Goal: Task Accomplishment & Management: Use online tool/utility

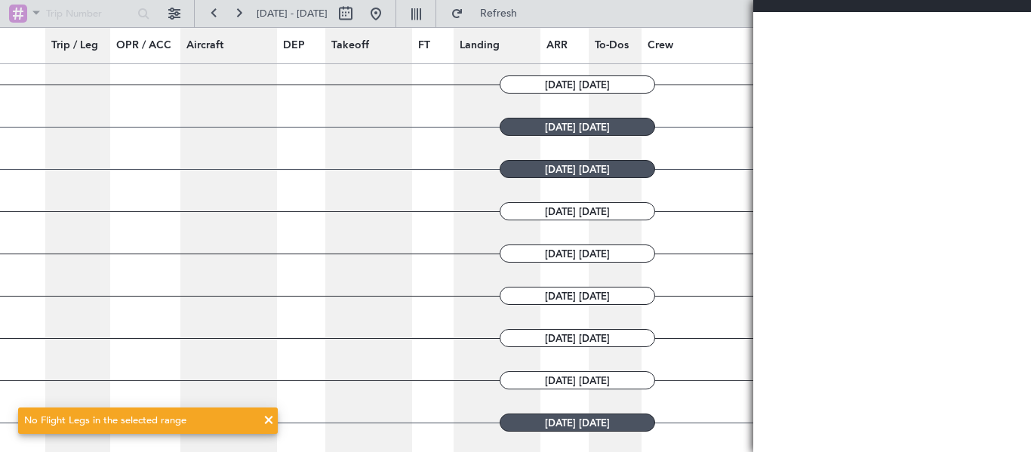
click at [271, 422] on span at bounding box center [269, 420] width 18 height 18
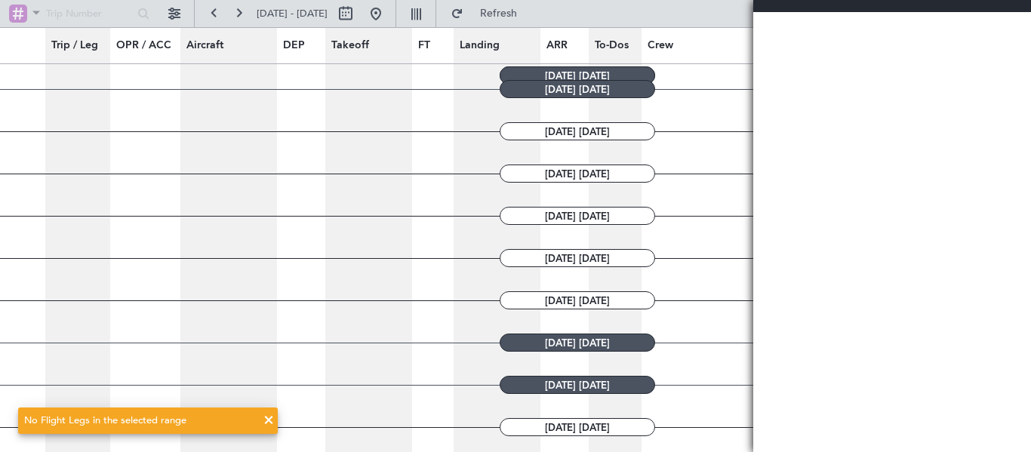
scroll to position [85, 0]
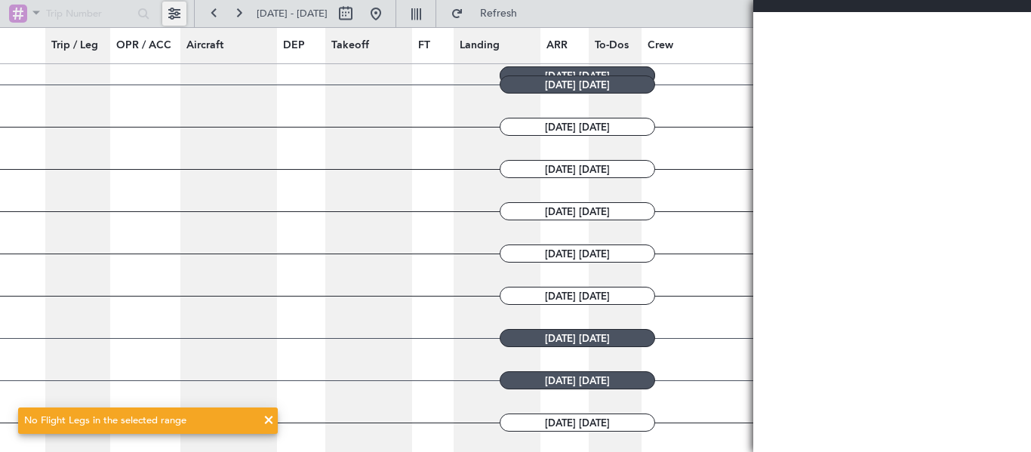
click at [177, 20] on button at bounding box center [174, 14] width 24 height 24
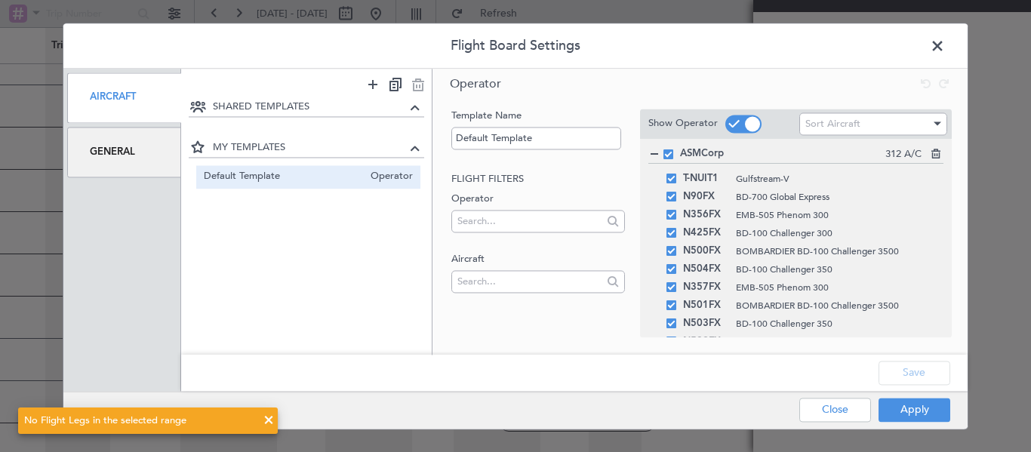
click at [143, 152] on div "General" at bounding box center [124, 152] width 114 height 51
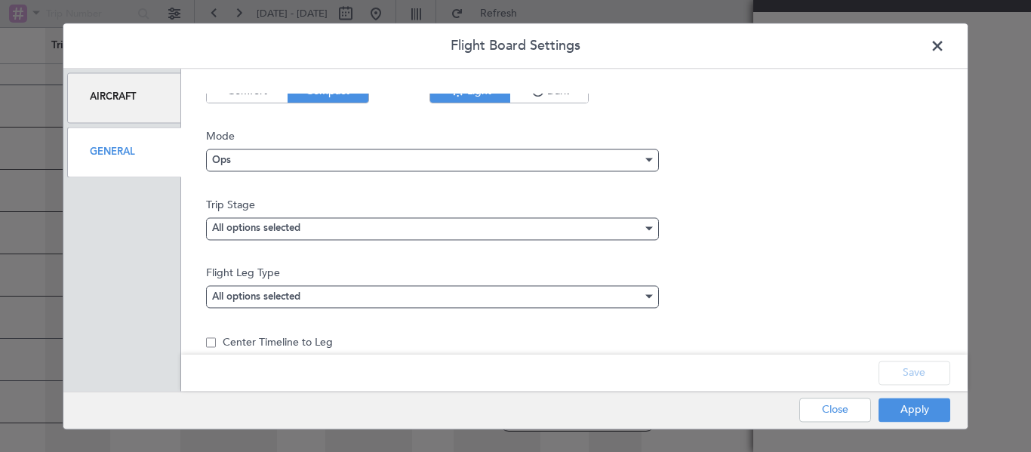
scroll to position [34, 0]
click at [263, 149] on div "Ops" at bounding box center [427, 160] width 430 height 23
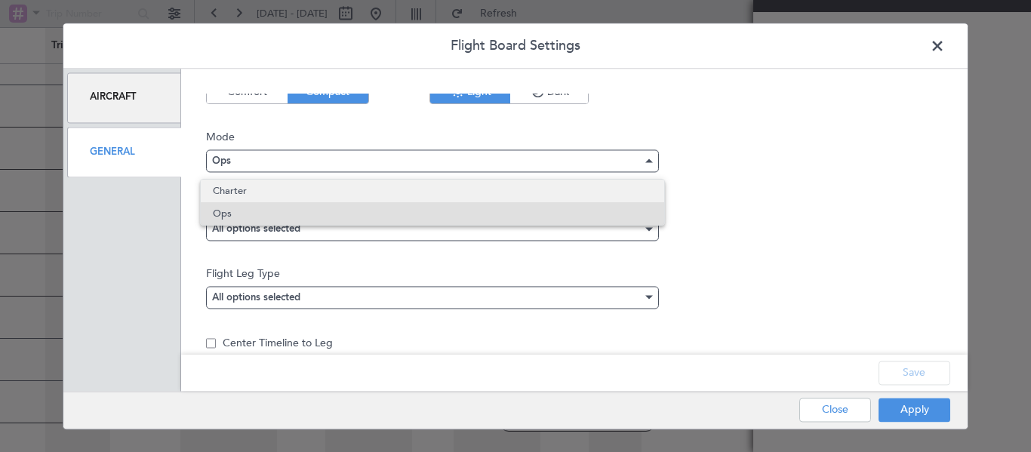
click at [263, 188] on span "Charter" at bounding box center [432, 191] width 439 height 23
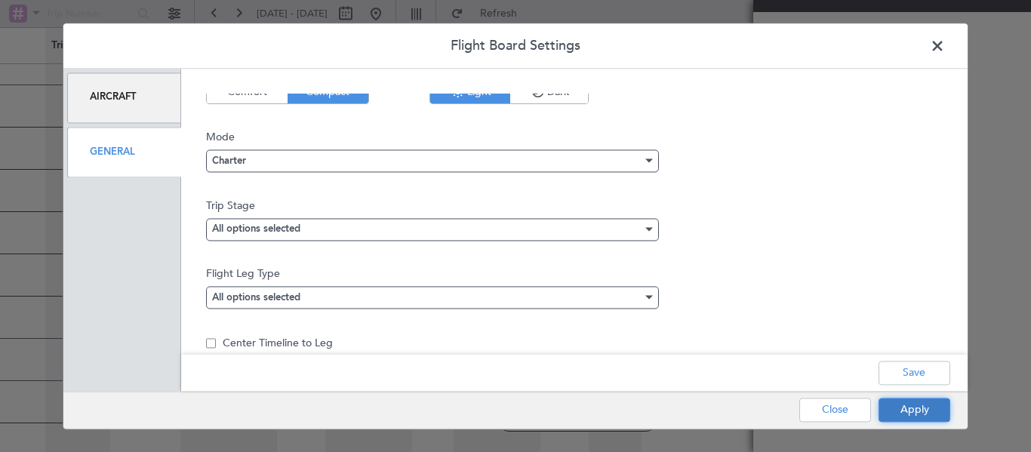
click at [907, 409] on button "Apply" at bounding box center [915, 410] width 72 height 24
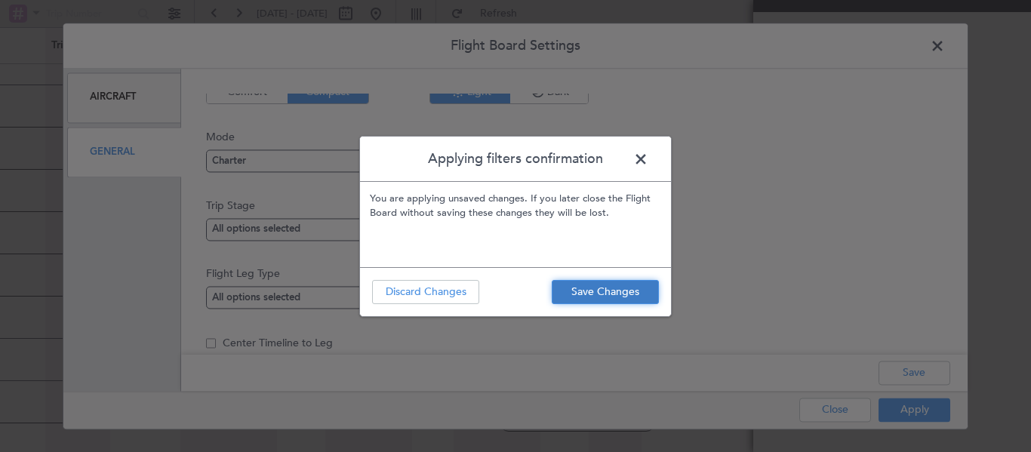
click at [602, 293] on button "Save Changes" at bounding box center [605, 292] width 107 height 24
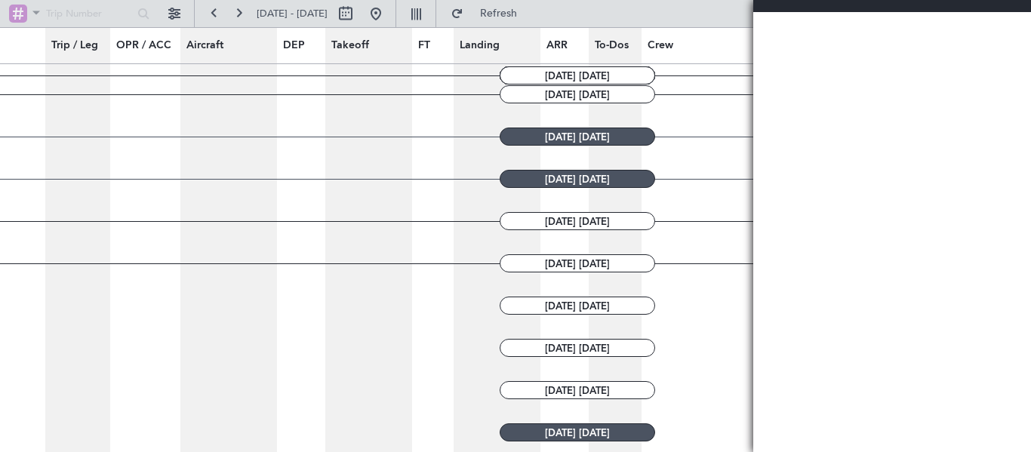
scroll to position [0, 0]
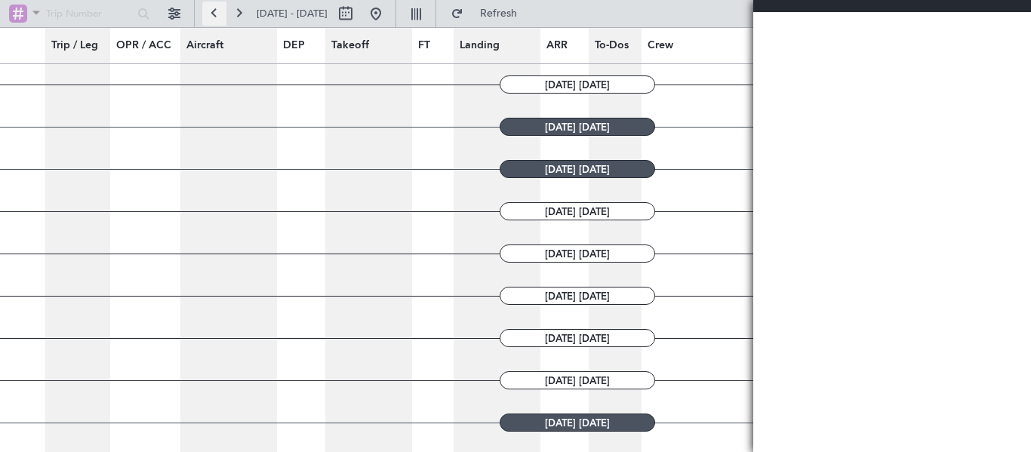
click at [214, 12] on button at bounding box center [214, 14] width 24 height 24
click at [358, 11] on button at bounding box center [346, 14] width 24 height 24
select select "7"
select select "2025"
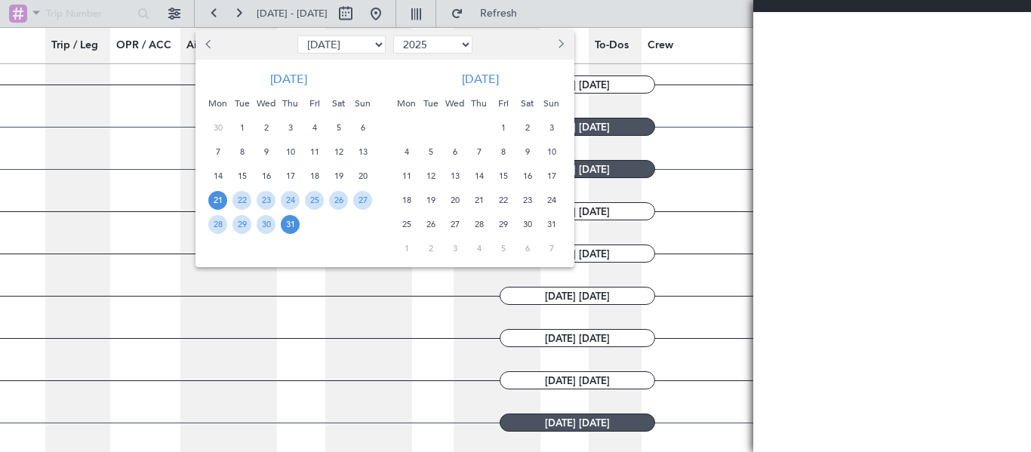
click at [251, 175] on span "15" at bounding box center [242, 176] width 19 height 19
click at [107, 108] on div at bounding box center [515, 226] width 1031 height 452
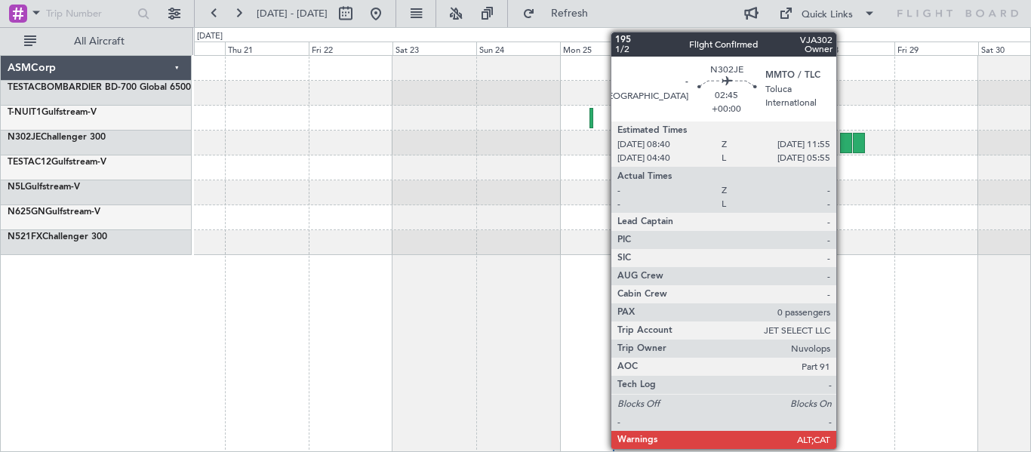
click at [843, 146] on div at bounding box center [846, 143] width 12 height 20
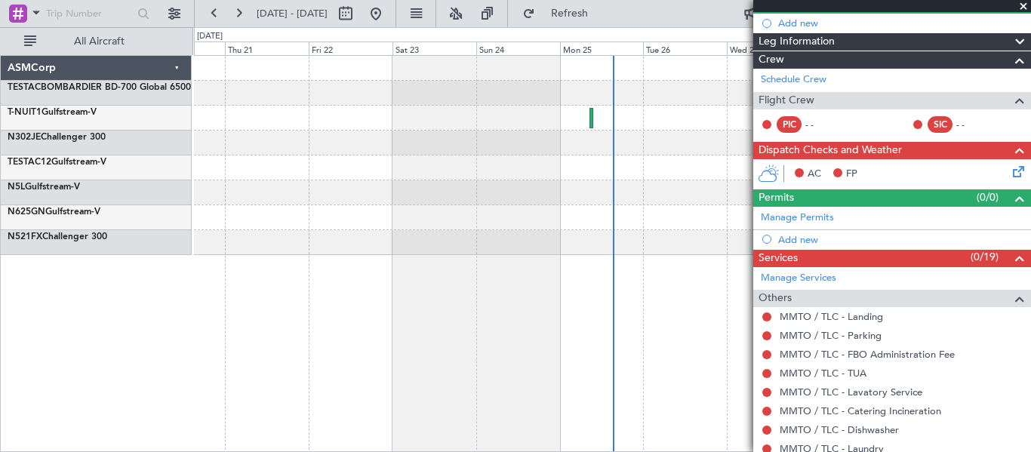
scroll to position [152, 0]
click at [818, 273] on link "Manage Services" at bounding box center [798, 278] width 75 height 15
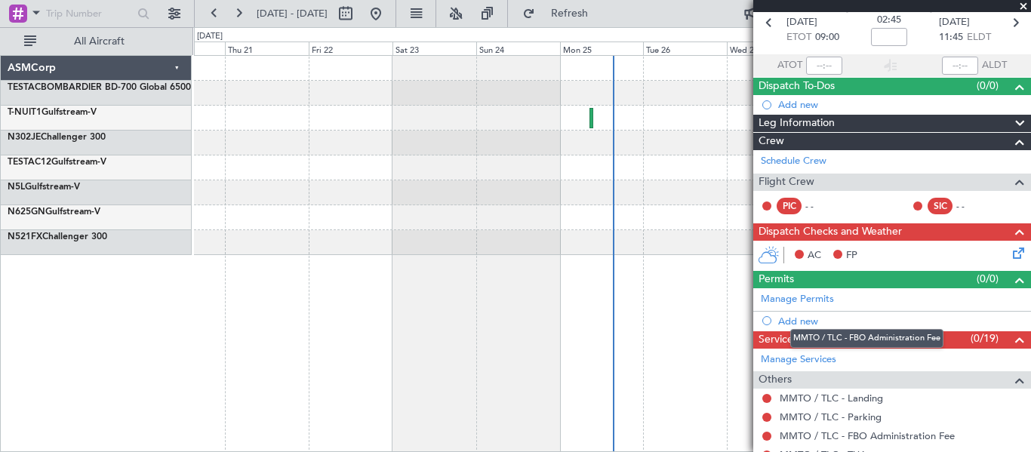
scroll to position [0, 0]
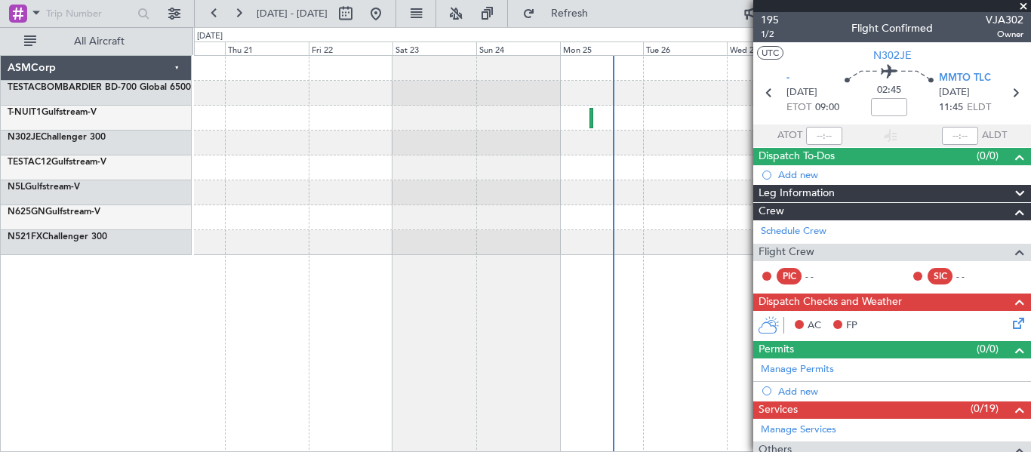
click at [1024, 8] on span at bounding box center [1023, 7] width 15 height 14
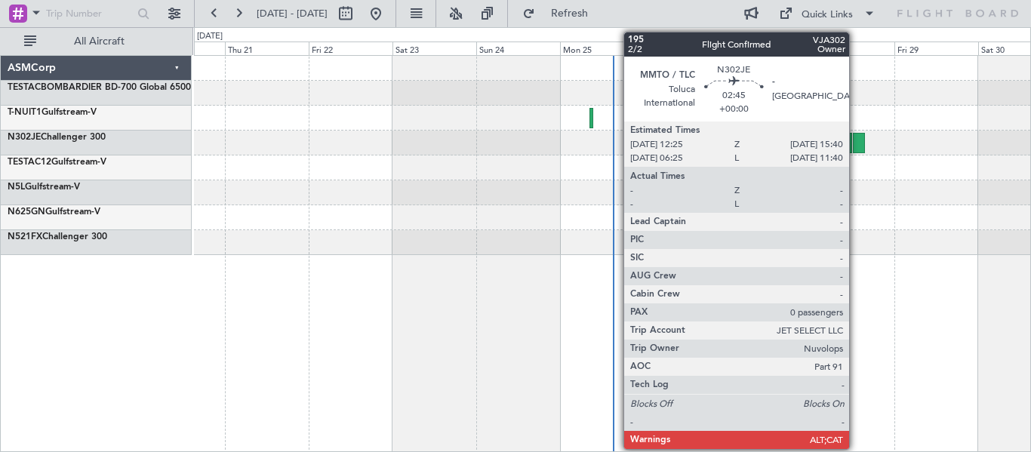
click at [856, 140] on div at bounding box center [859, 143] width 12 height 20
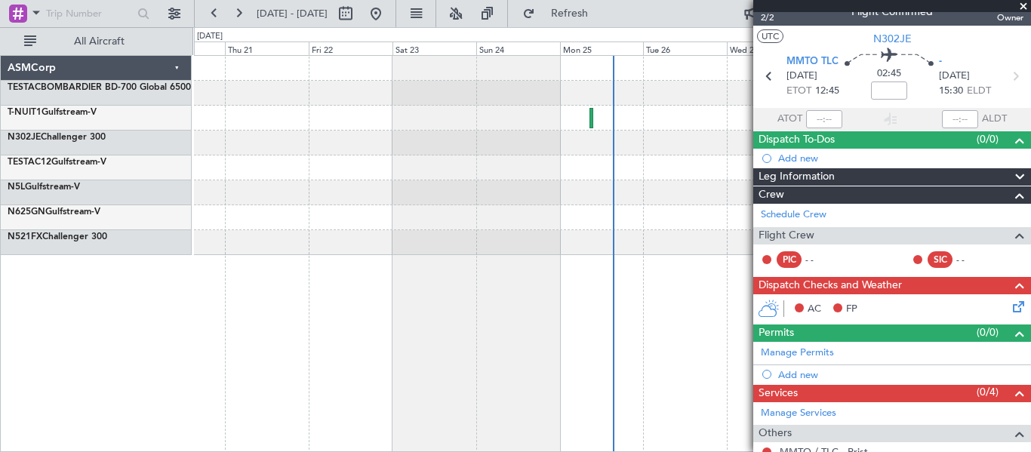
scroll to position [125, 0]
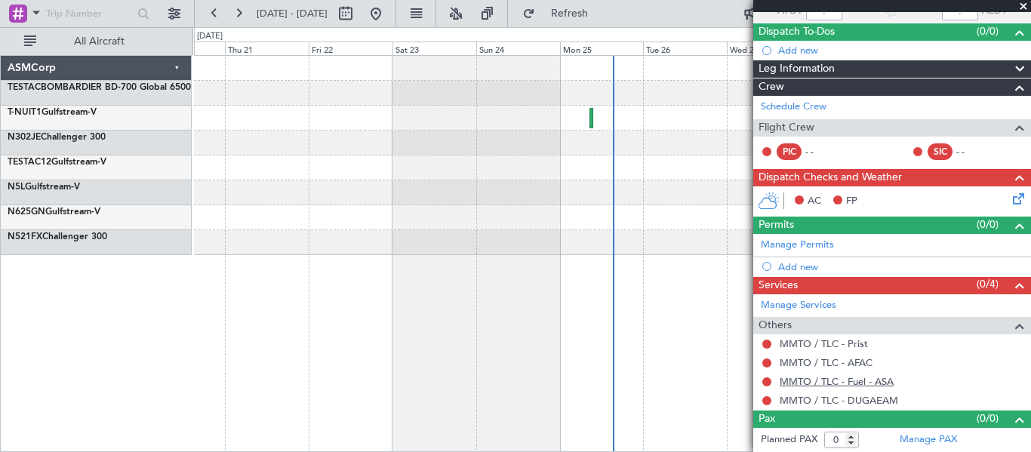
click at [866, 377] on link "MMTO / TLC - Fuel - ASA" at bounding box center [837, 381] width 114 height 13
